Goal: Check status: Check status

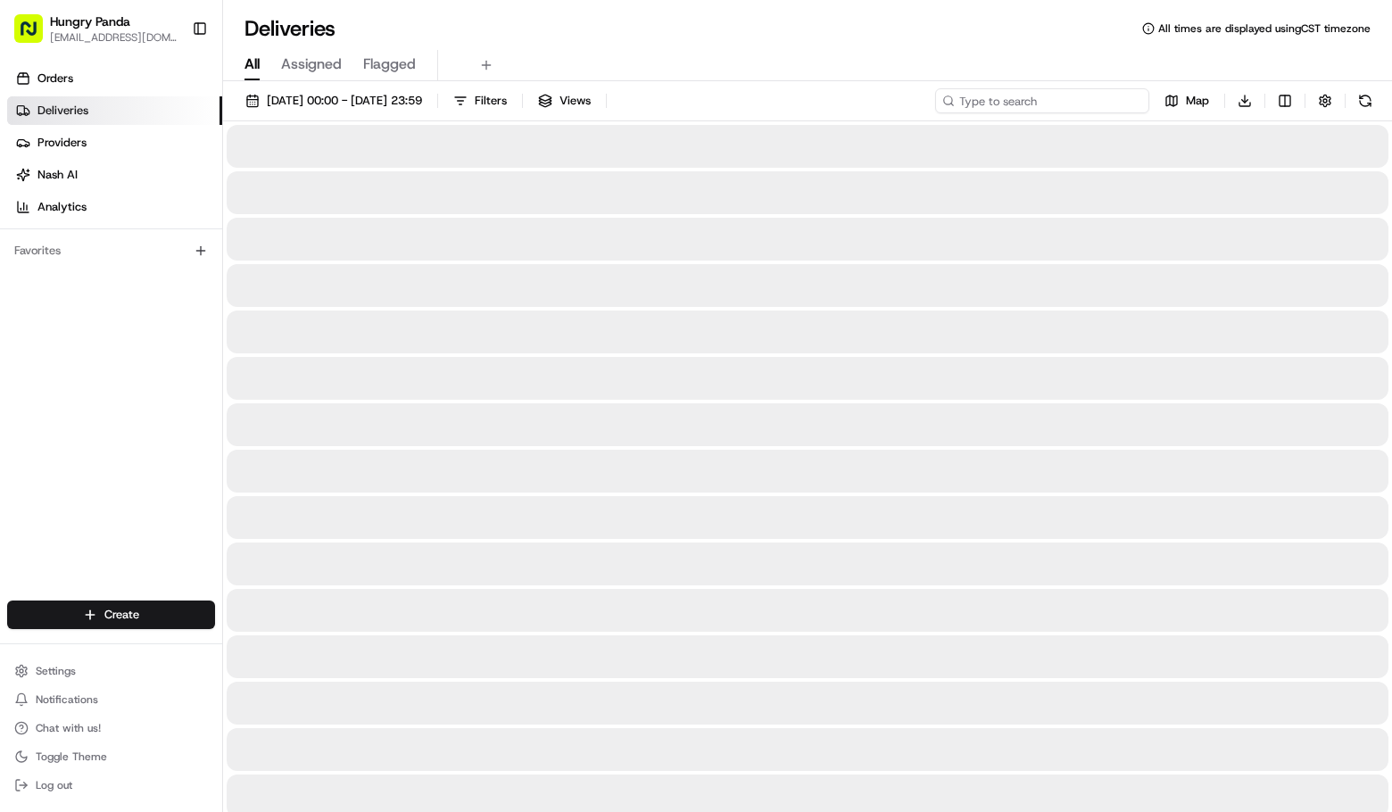
click at [1051, 101] on input at bounding box center [1042, 100] width 214 height 25
paste input "0406924765550778921684"
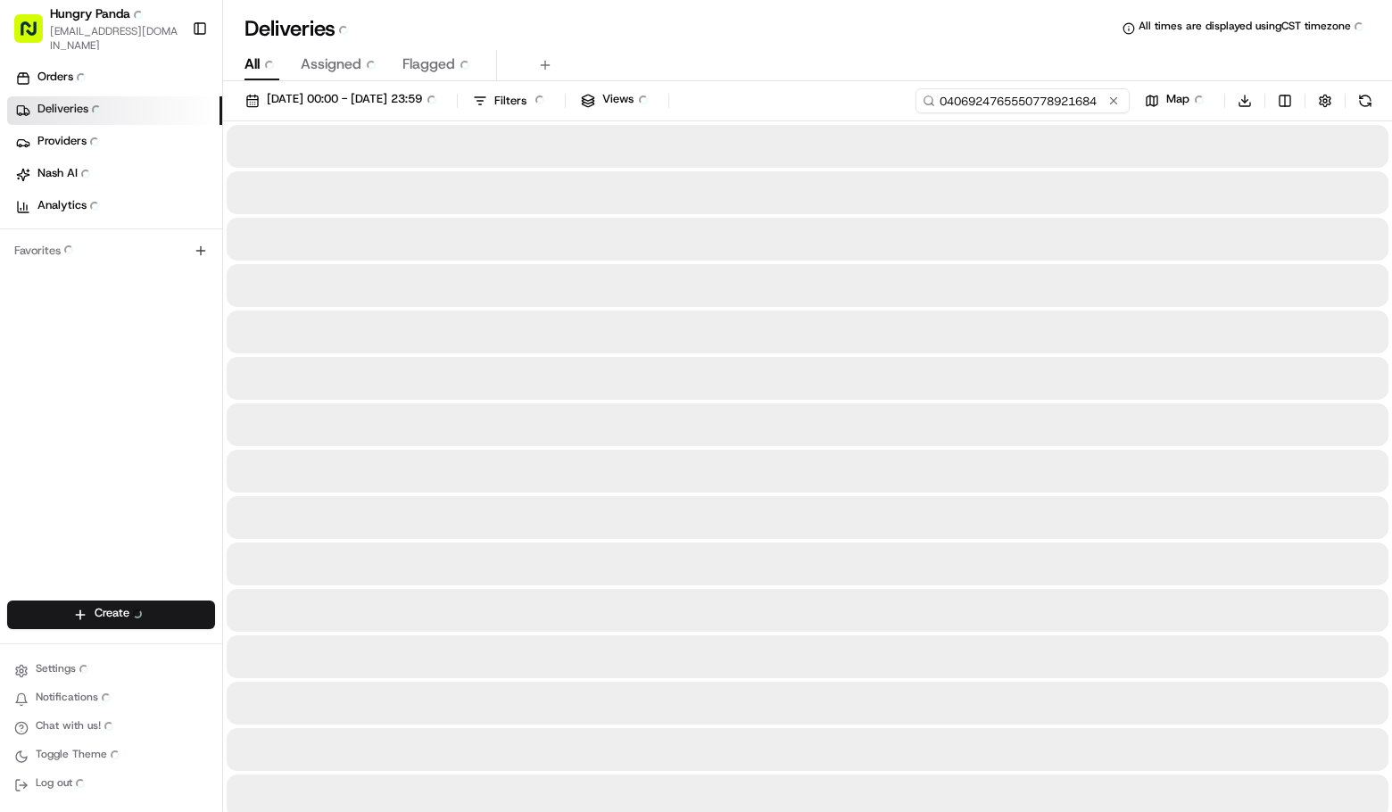
type input "0406924765550778921684"
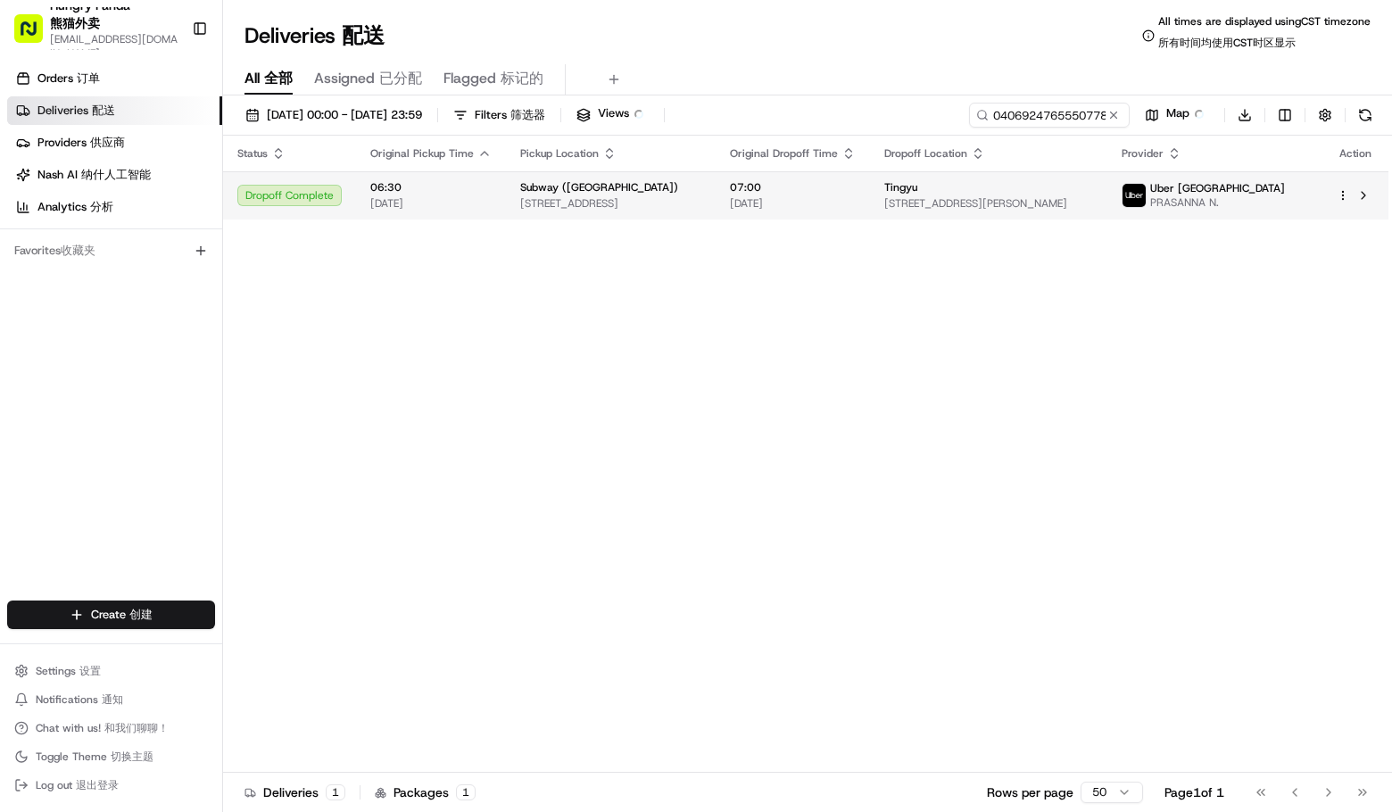
click at [1285, 189] on span "Uber [GEOGRAPHIC_DATA]" at bounding box center [1218, 188] width 135 height 14
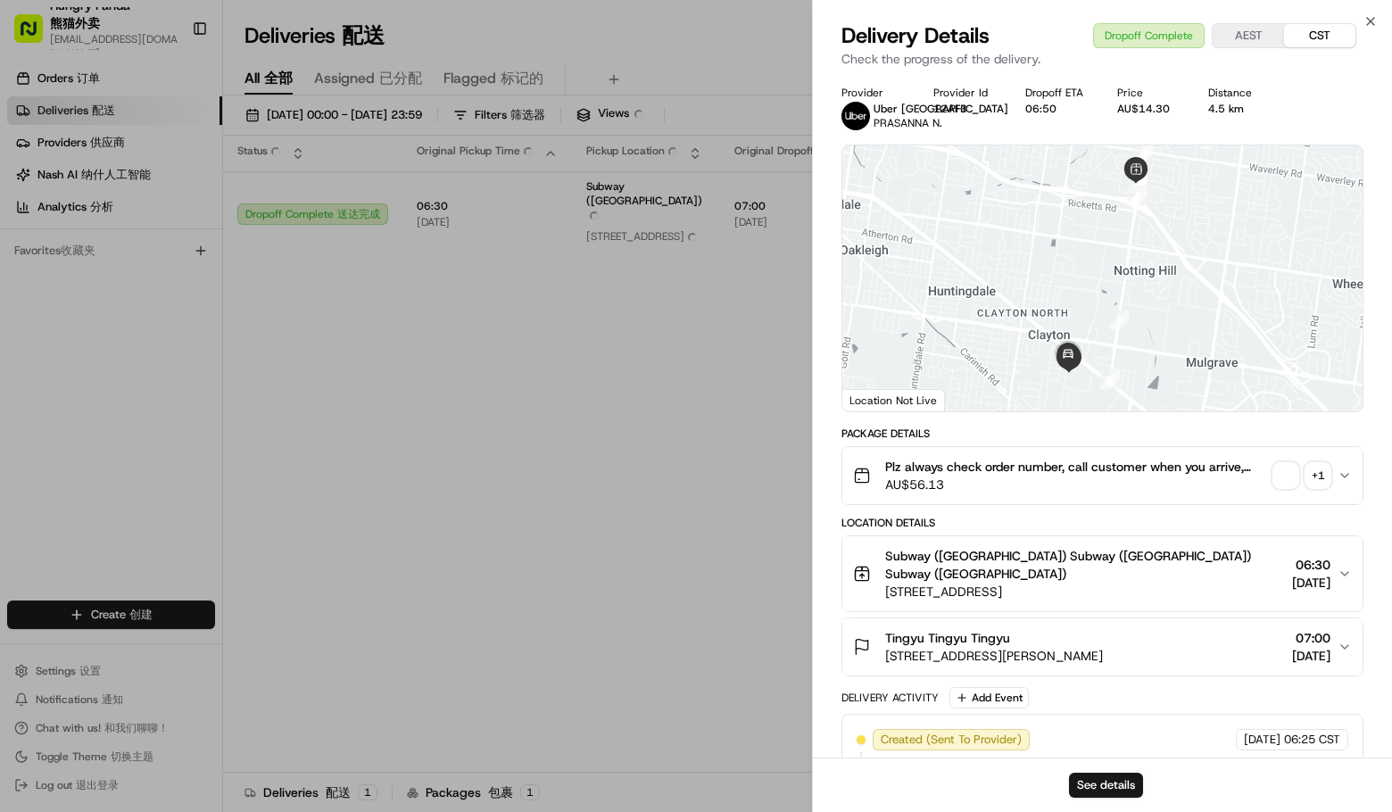
click at [1316, 488] on div "+ 1" at bounding box center [1318, 475] width 25 height 25
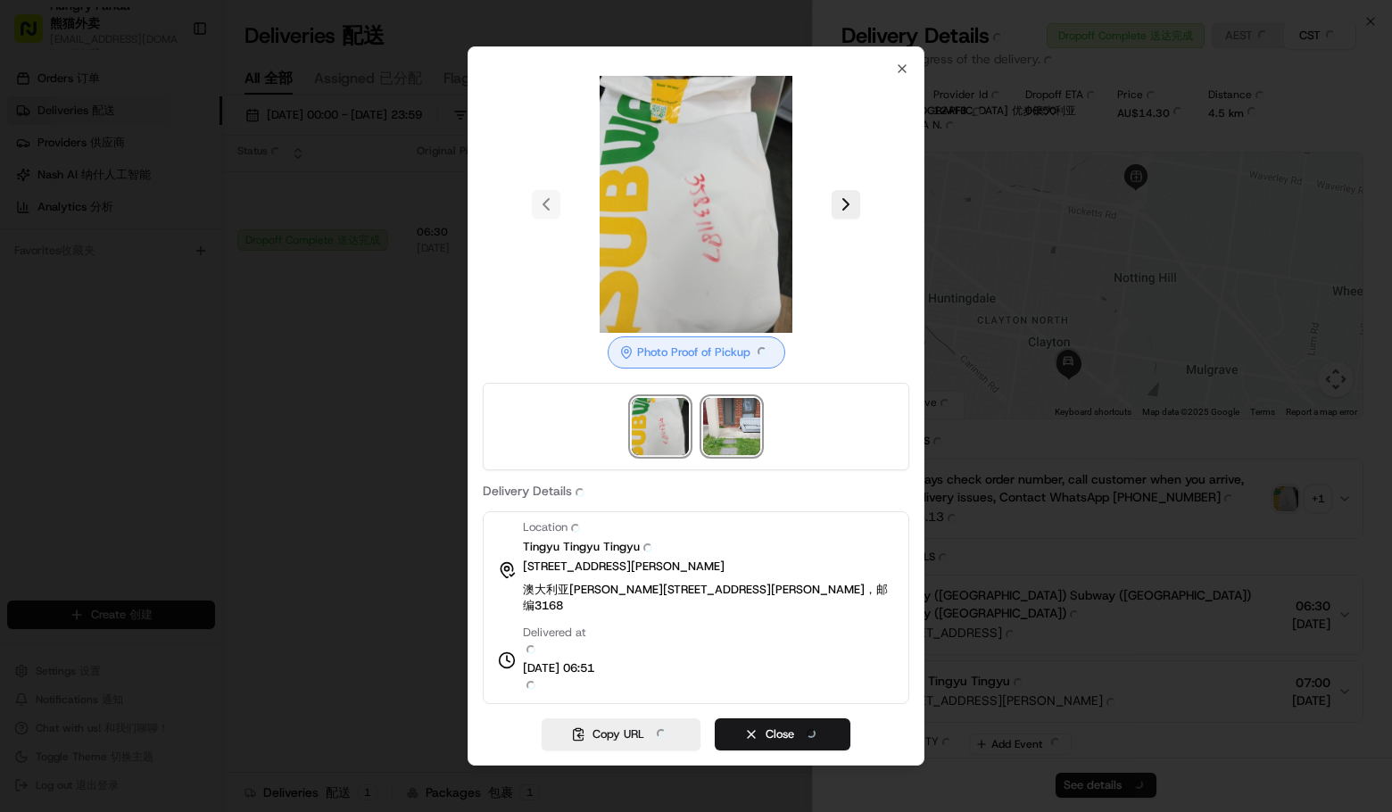
drag, startPoint x: 741, startPoint y: 462, endPoint x: 777, endPoint y: 459, distance: 35.9
click at [742, 455] on img at bounding box center [731, 426] width 57 height 57
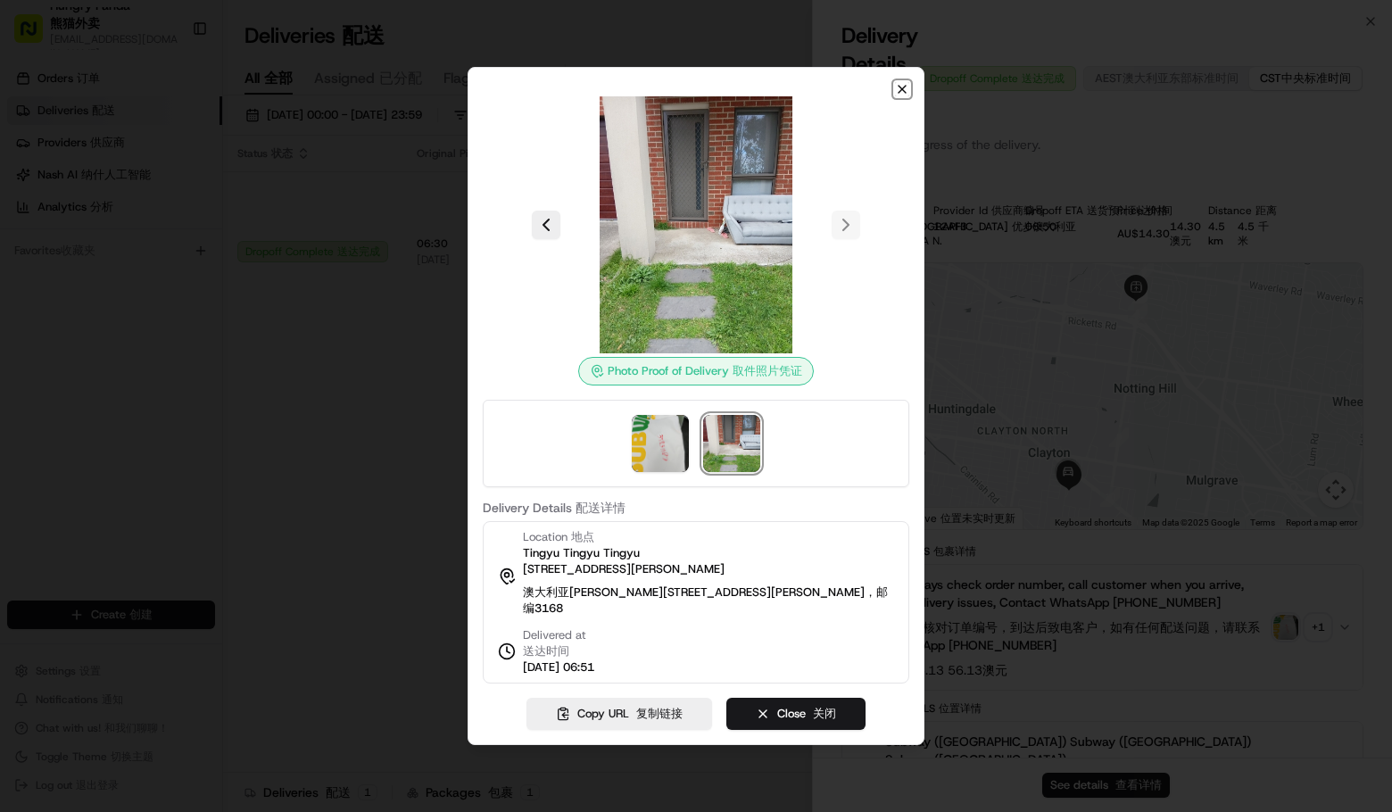
click at [899, 91] on icon "button" at bounding box center [902, 89] width 14 height 14
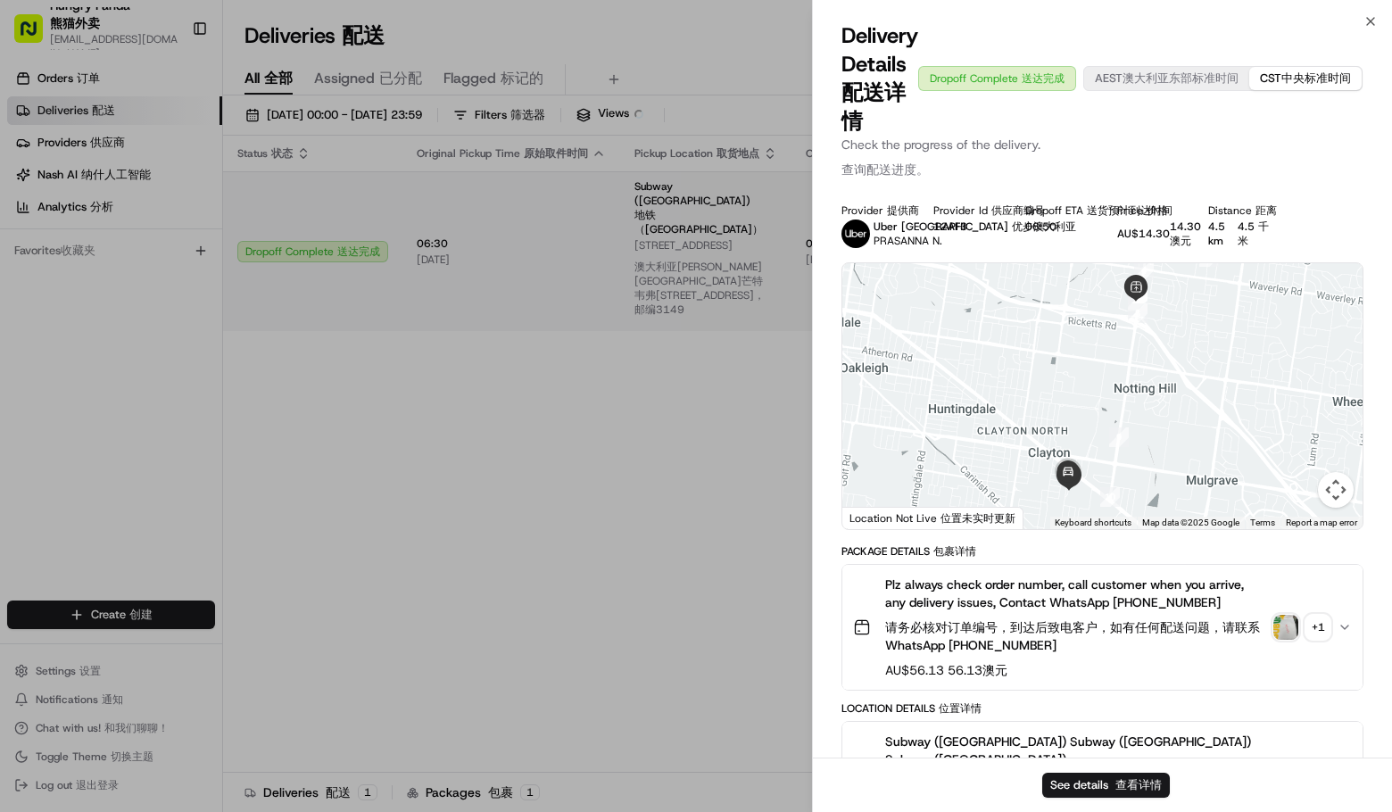
drag, startPoint x: 400, startPoint y: 412, endPoint x: 708, endPoint y: 187, distance: 381.9
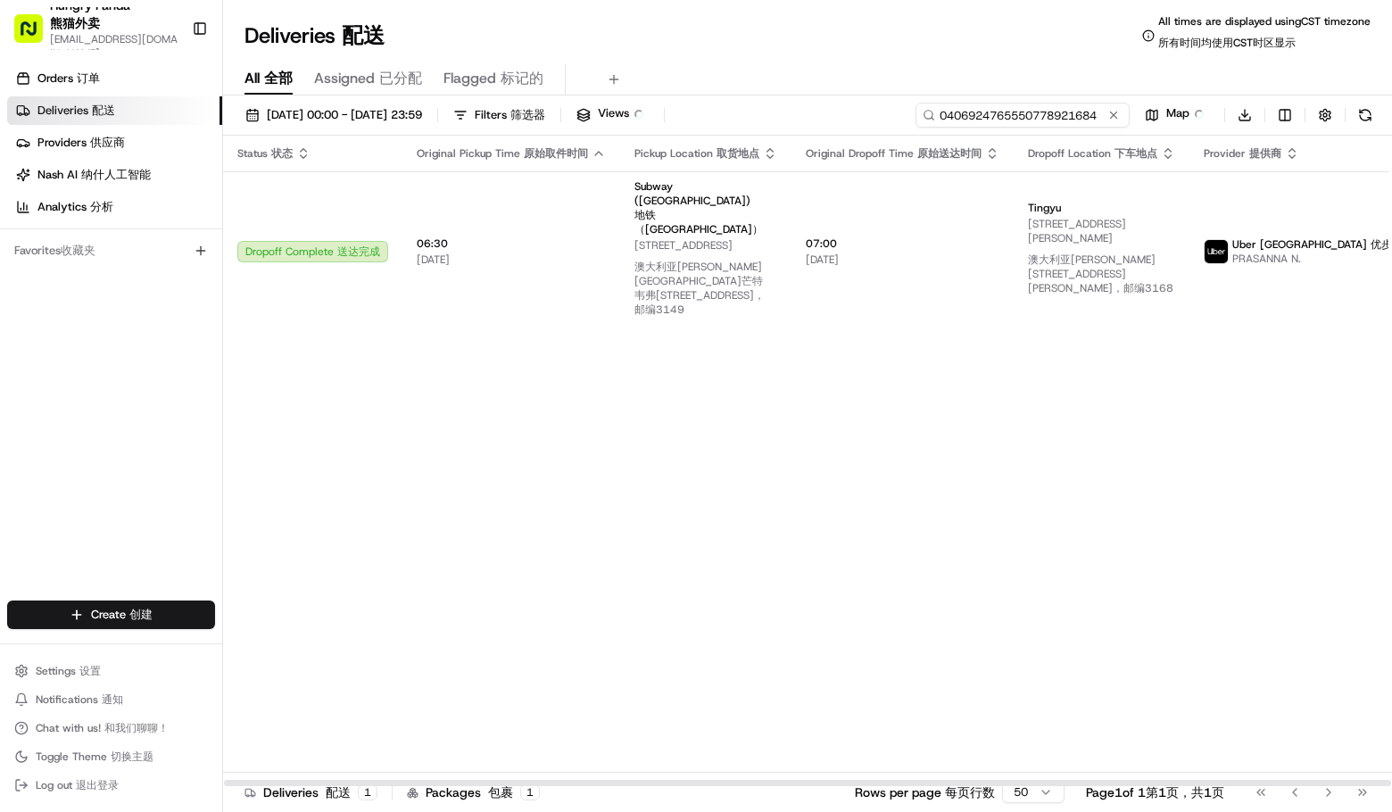
click at [1025, 109] on input "0406924765550778921684" at bounding box center [1023, 115] width 214 height 25
click at [1069, 420] on div "Status Status 状态 Original Pickup Time Original Pickup Time 原始取件时间 Pickup Locati…" at bounding box center [877, 462] width 1309 height 652
